Goal: Information Seeking & Learning: Compare options

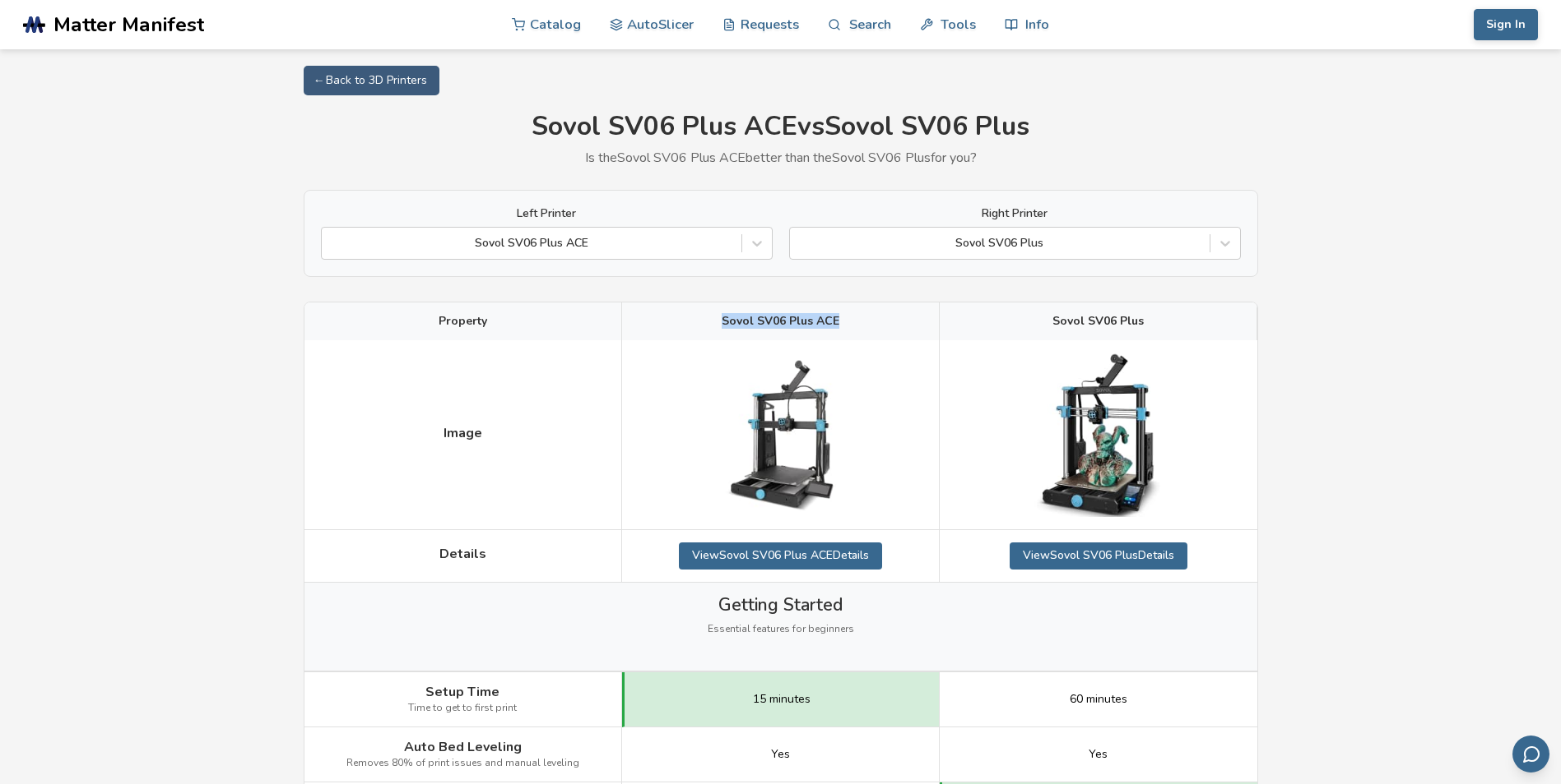
drag, startPoint x: 841, startPoint y: 317, endPoint x: 724, endPoint y: 312, distance: 117.1
click at [724, 312] on div "Sovol SV06 Plus ACE" at bounding box center [780, 322] width 318 height 38
copy span "Sovol SV06 Plus ACE"
click at [1224, 232] on div at bounding box center [1225, 244] width 30 height 30
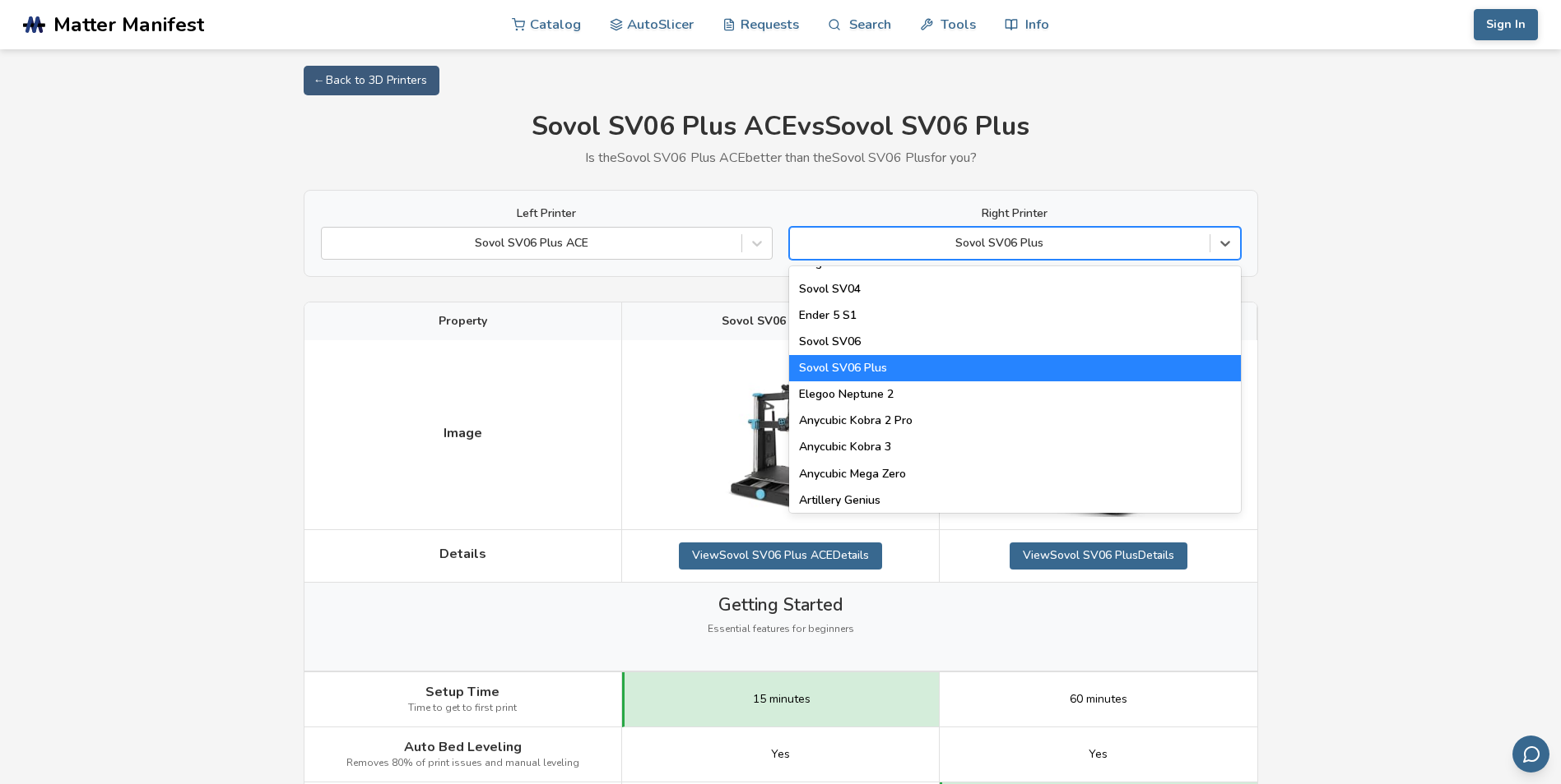
scroll to position [724, 0]
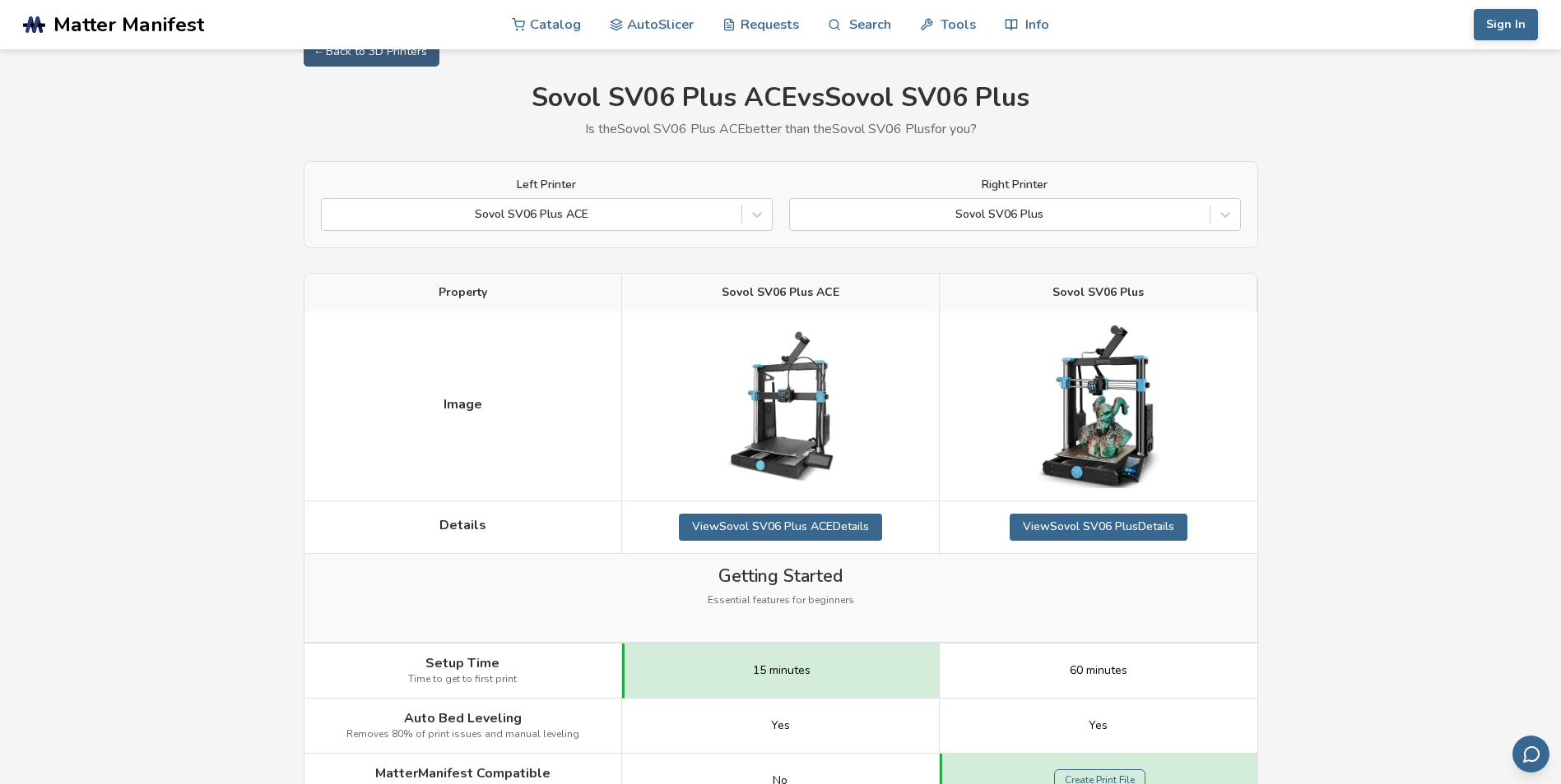
scroll to position [0, 0]
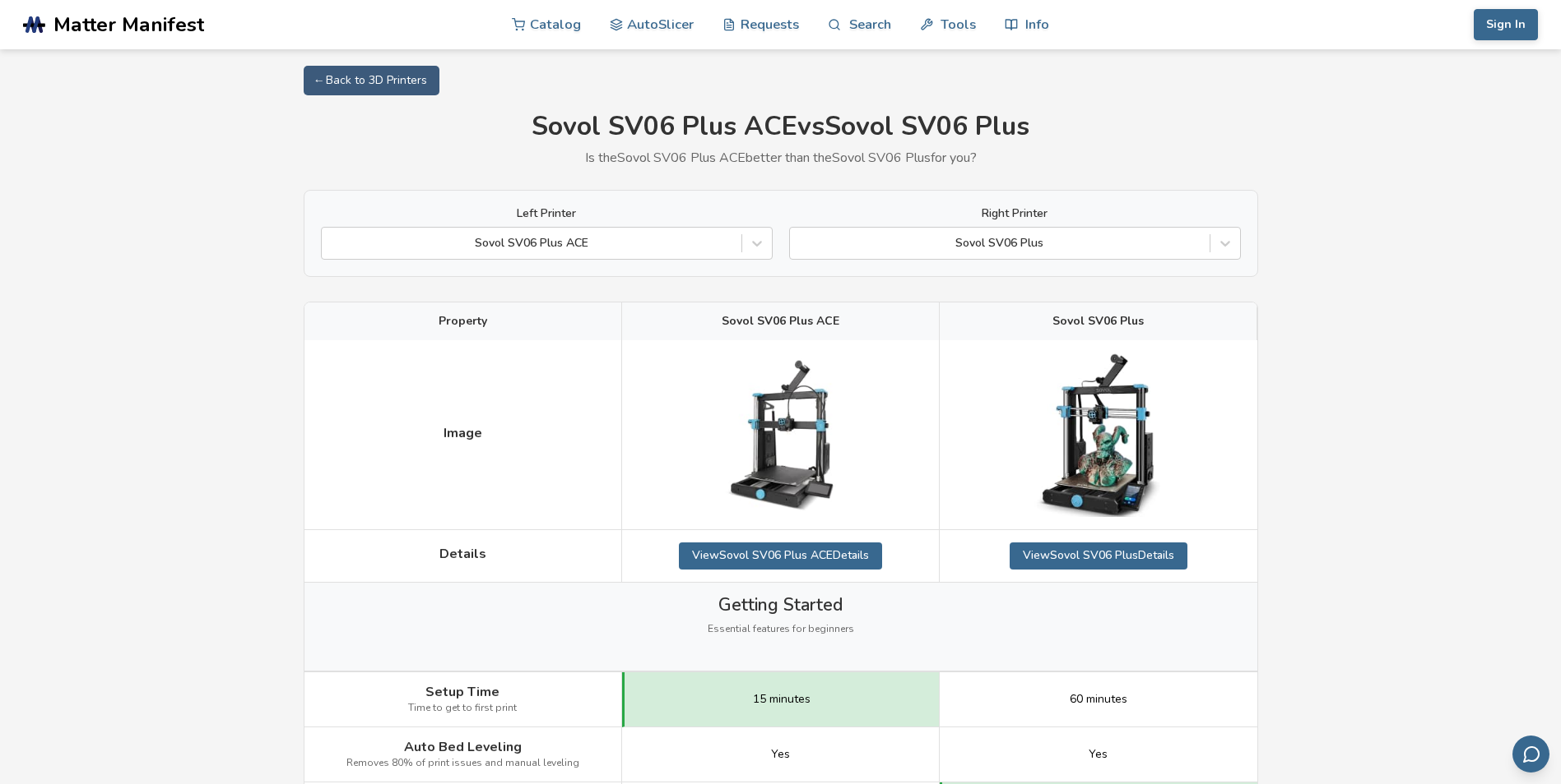
click at [850, 321] on div "Sovol SV06 Plus ACE" at bounding box center [780, 322] width 318 height 38
drag, startPoint x: 789, startPoint y: 124, endPoint x: 529, endPoint y: 139, distance: 260.4
click at [529, 139] on h1 "Sovol SV06 Plus ACE vs Sovol SV06 Plus" at bounding box center [780, 127] width 954 height 30
copy h1 "Sovol SV06 Plus ACE"
